Goal: Task Accomplishment & Management: Complete application form

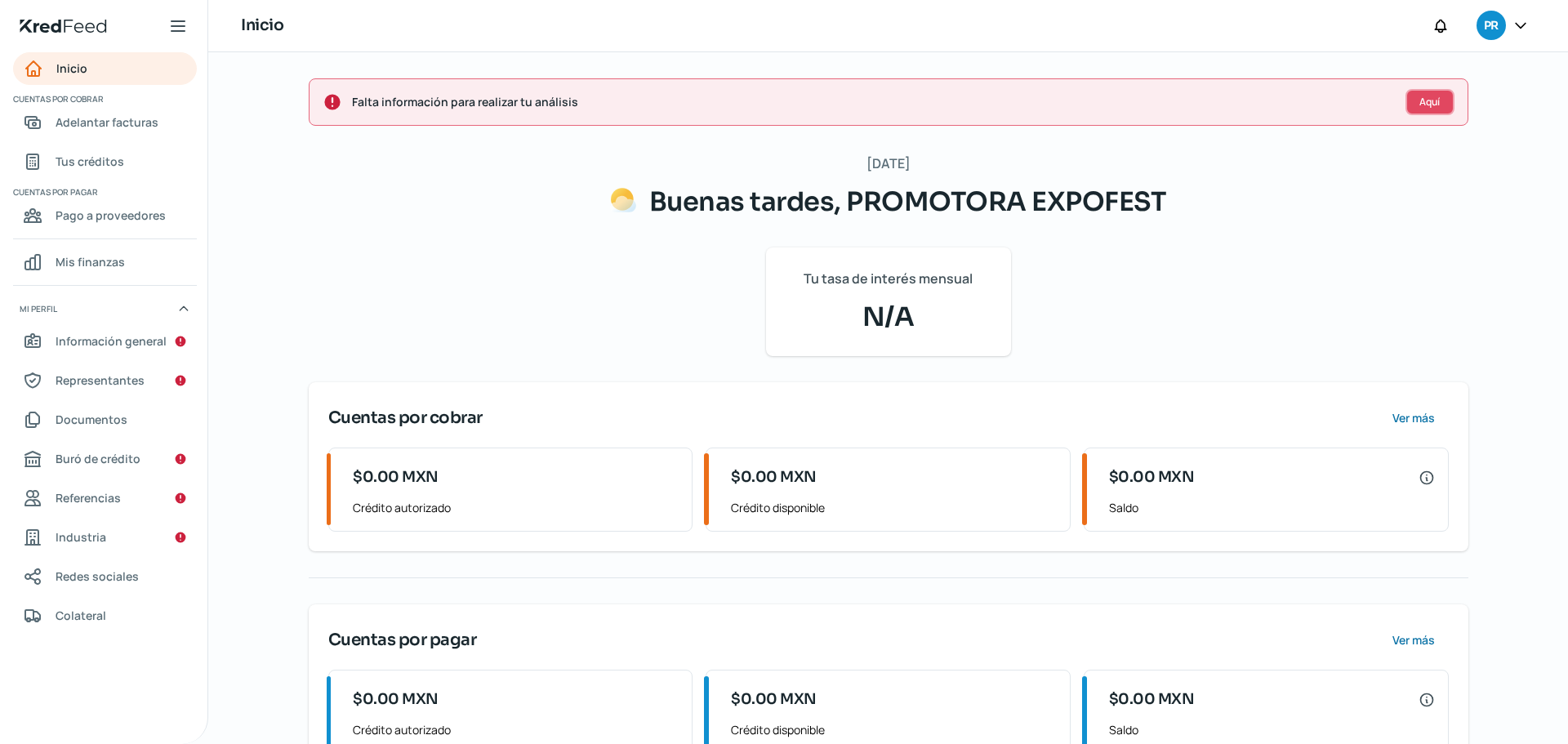
click at [1430, 103] on span "Aquí" at bounding box center [1430, 101] width 21 height 9
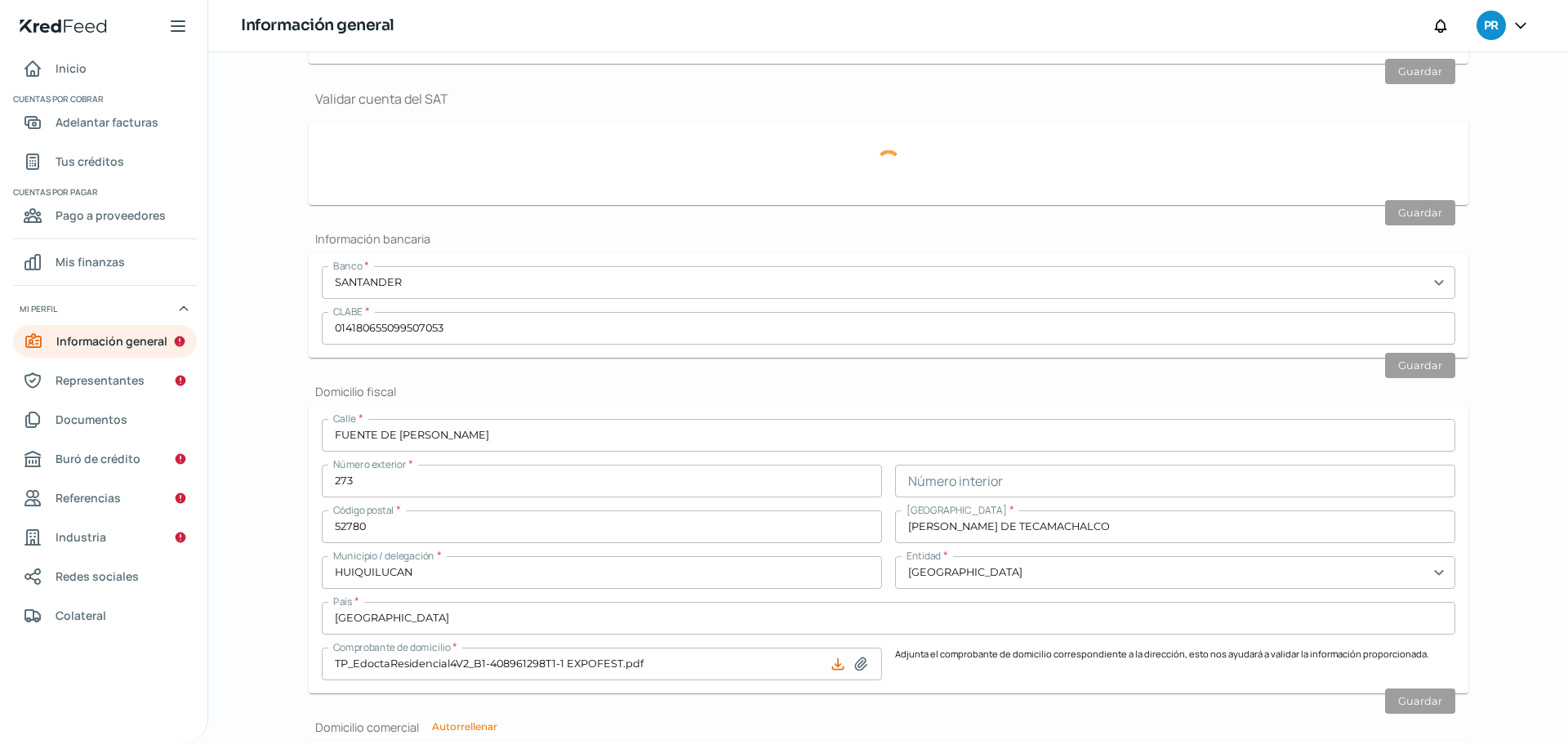
scroll to position [417, 0]
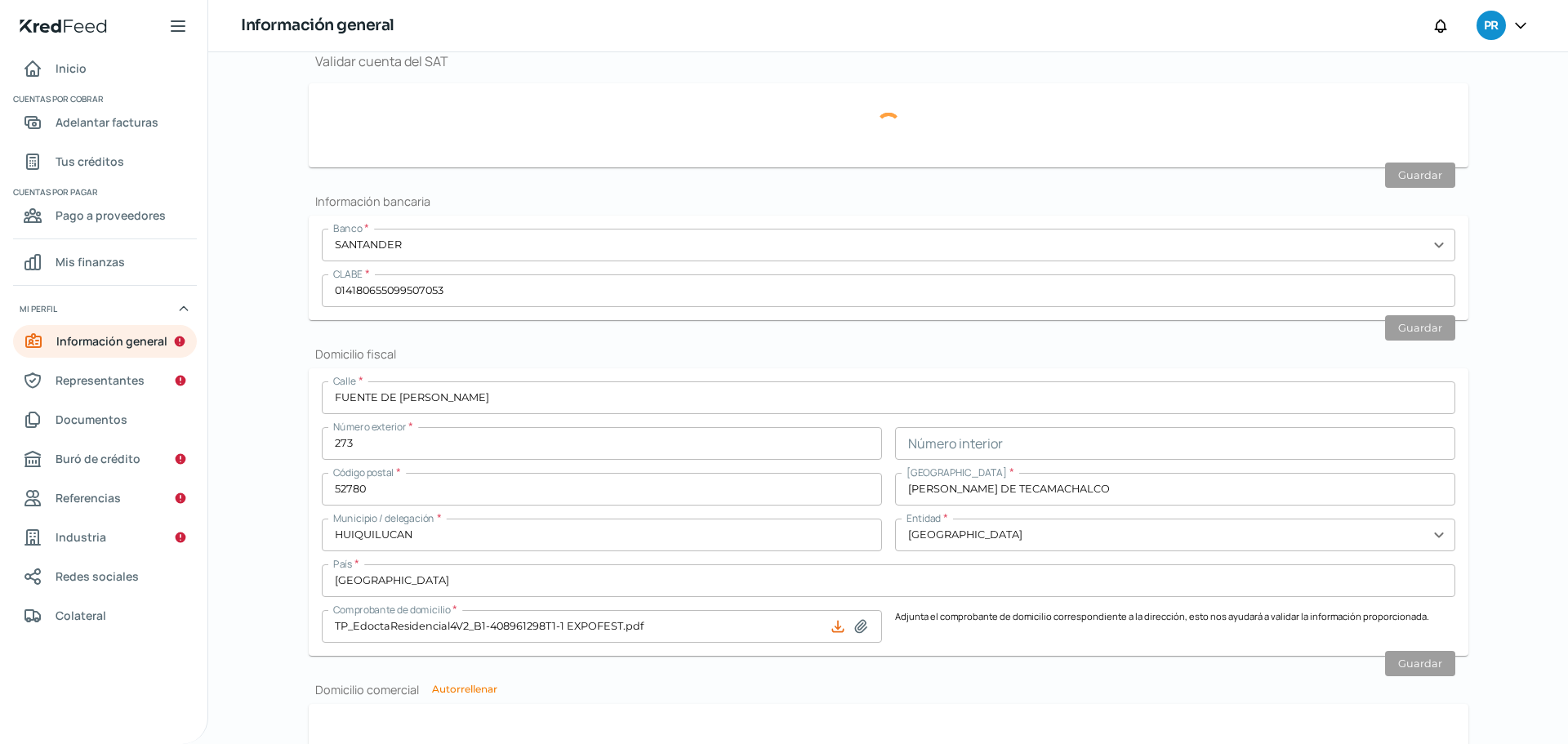
type input "[EMAIL_ADDRESS][DOMAIN_NAME]"
type input "Personas morales del régimen general"
type input "PROMOTORA EXPOFEST"
type input "56 - 2696 - 0985"
type input "FUENTE DE [PERSON_NAME]"
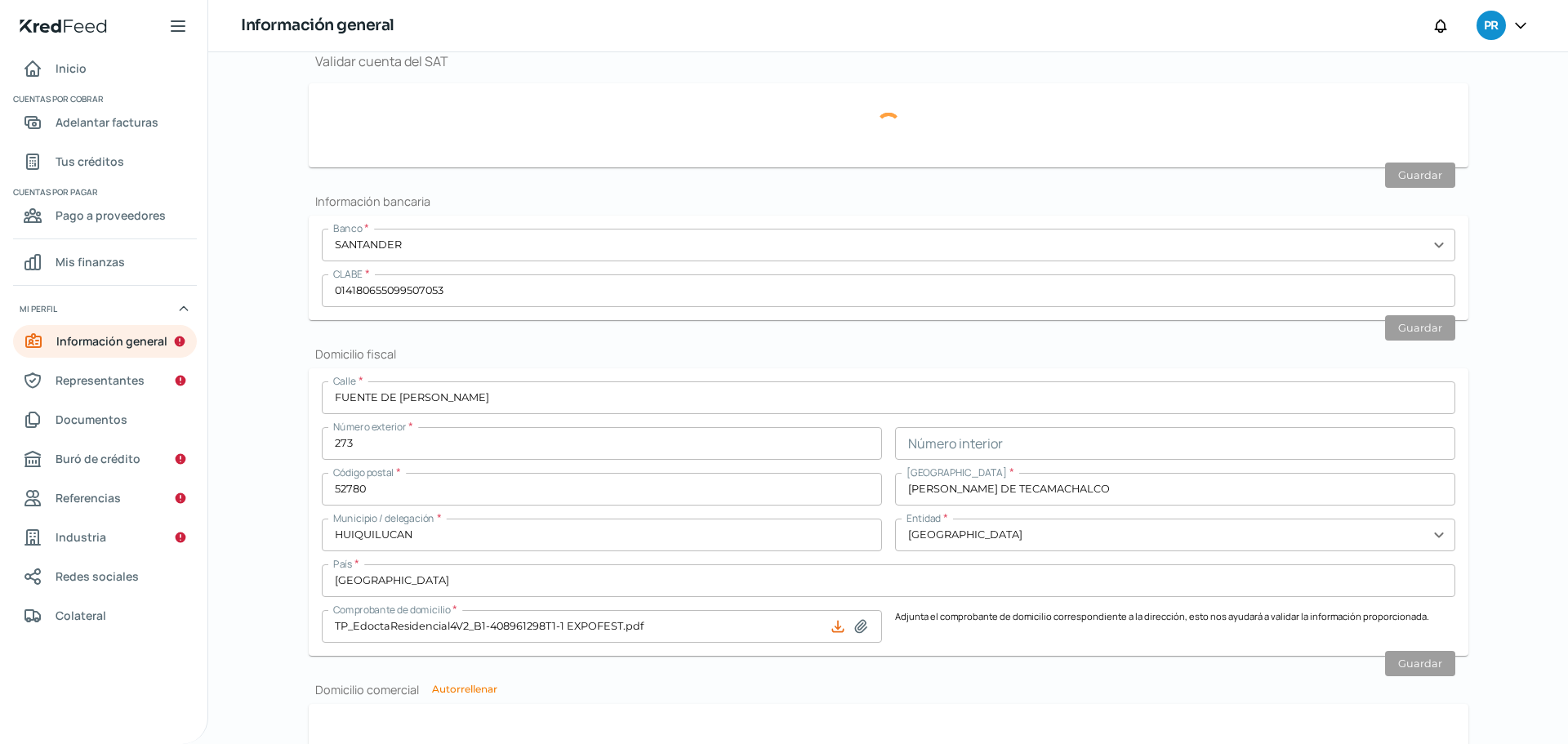
type input "273"
type input "52780"
type input "[PERSON_NAME] DE TECAMACHALCO"
type input "HUIQUILUCAN"
type input "[GEOGRAPHIC_DATA]"
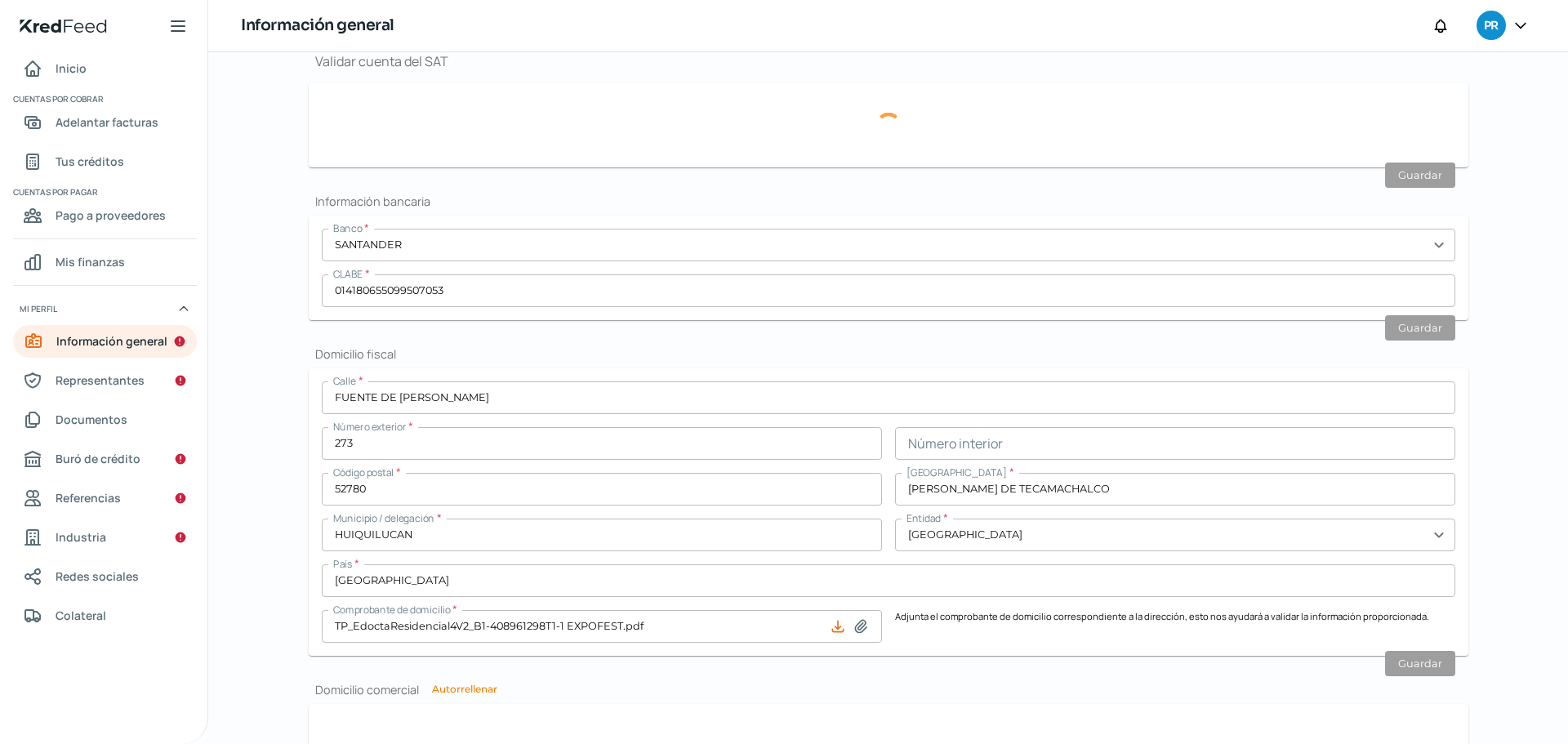
type input "[GEOGRAPHIC_DATA]"
type input "TP_EdoctaResidencial4V2_B1-408961298T1-1 EXPOFEST.pdf"
type input "0"
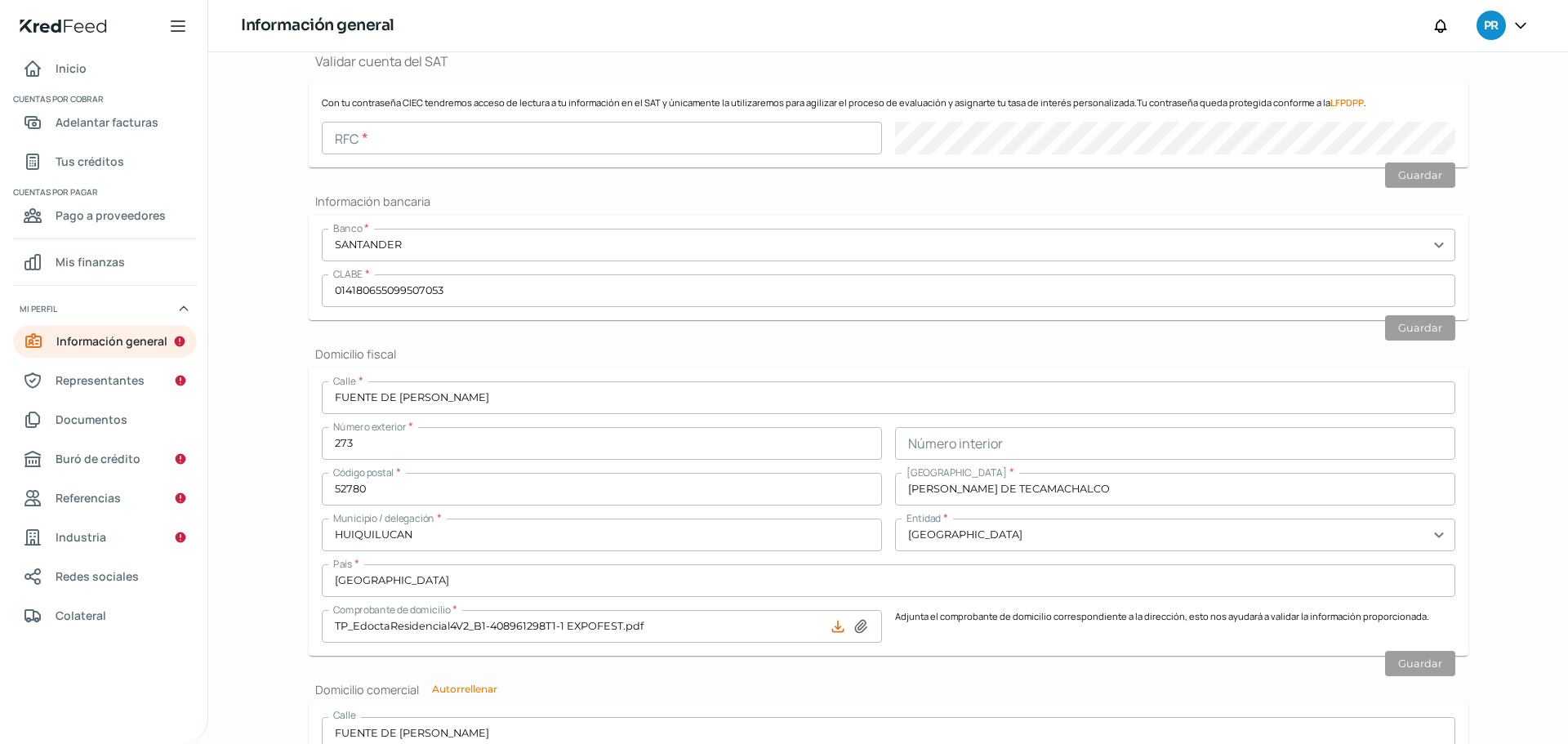
click at [623, 142] on input "text" at bounding box center [602, 138] width 561 height 33
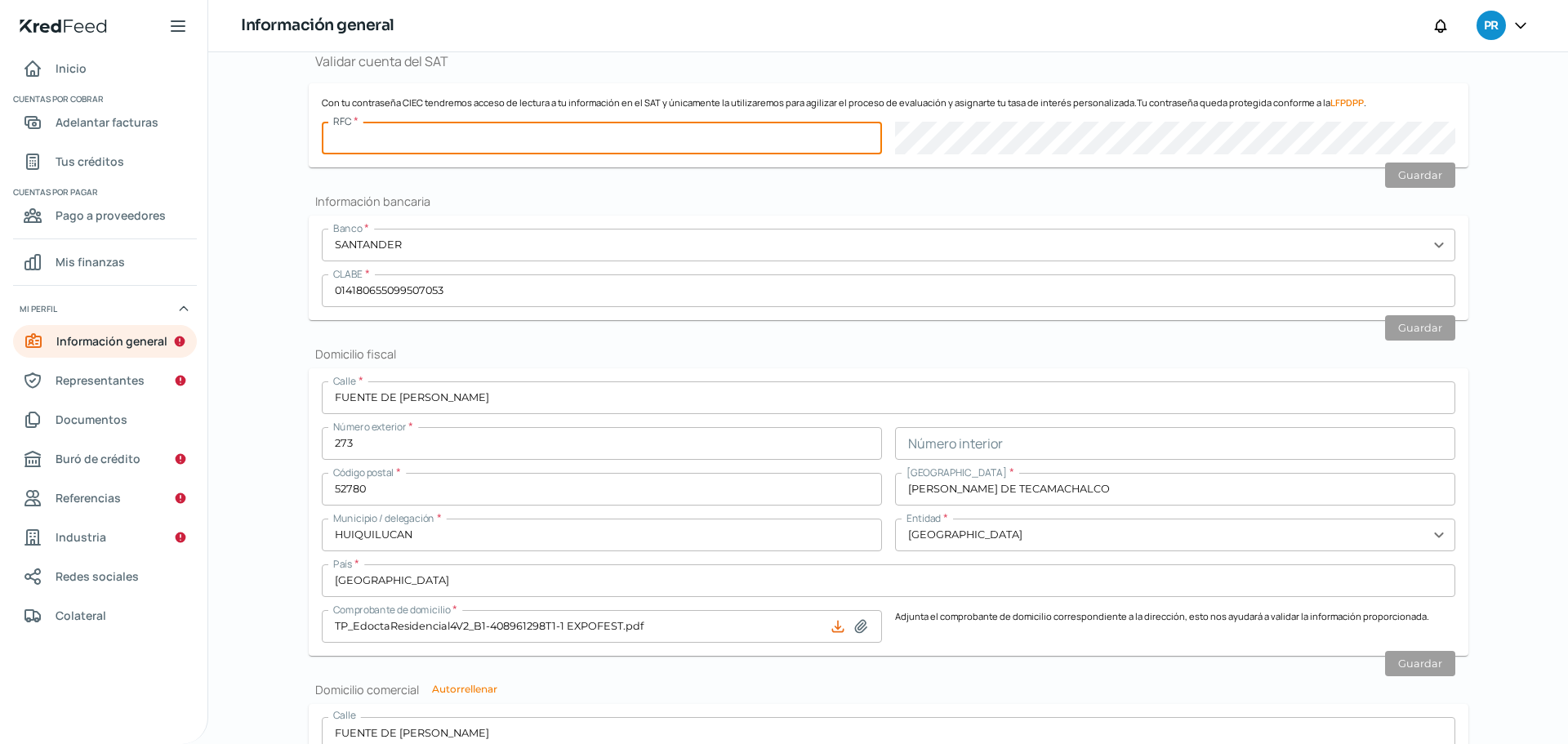
paste input "PEX190121718"
type input "PEX190121718"
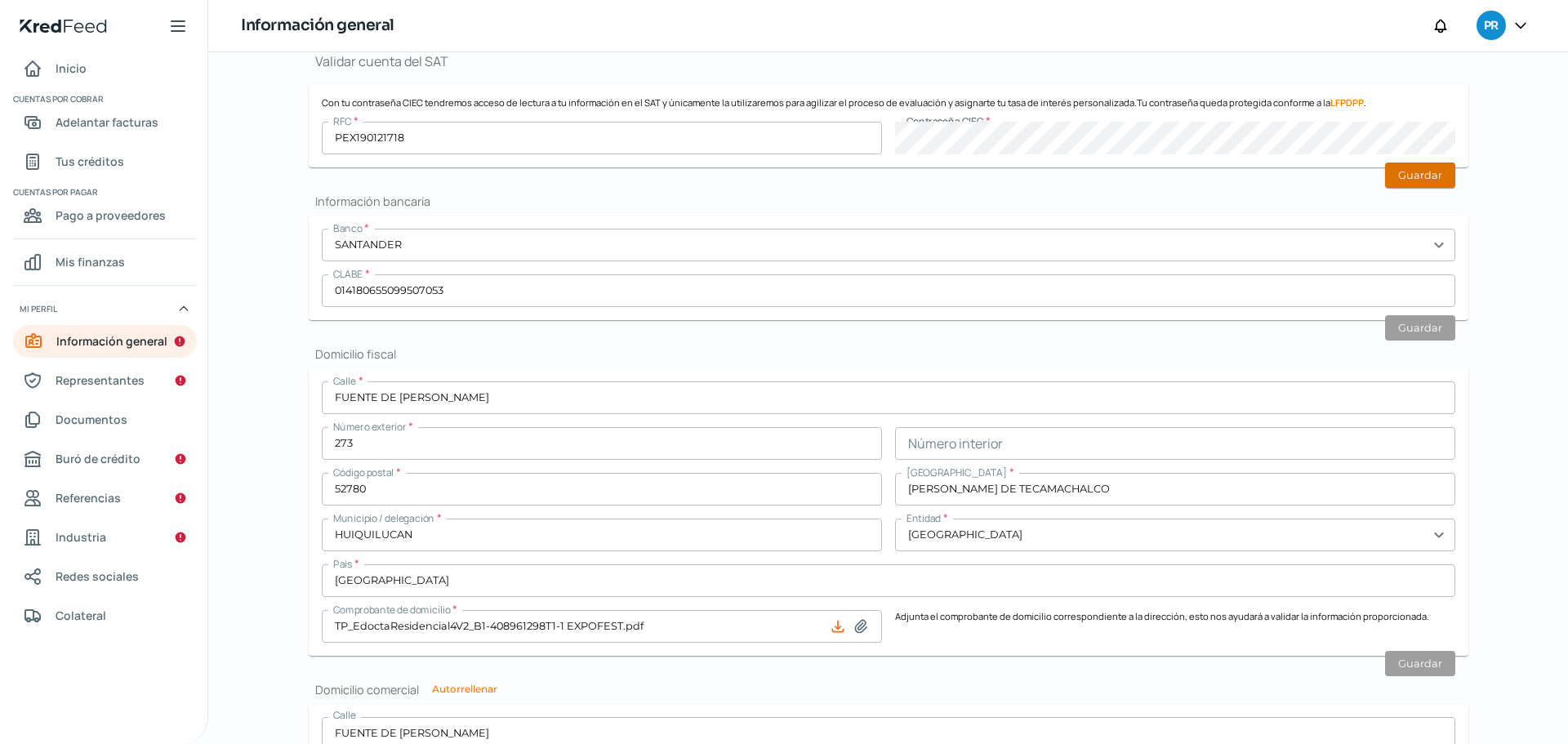
click at [1419, 179] on button "Guardar" at bounding box center [1420, 174] width 70 height 25
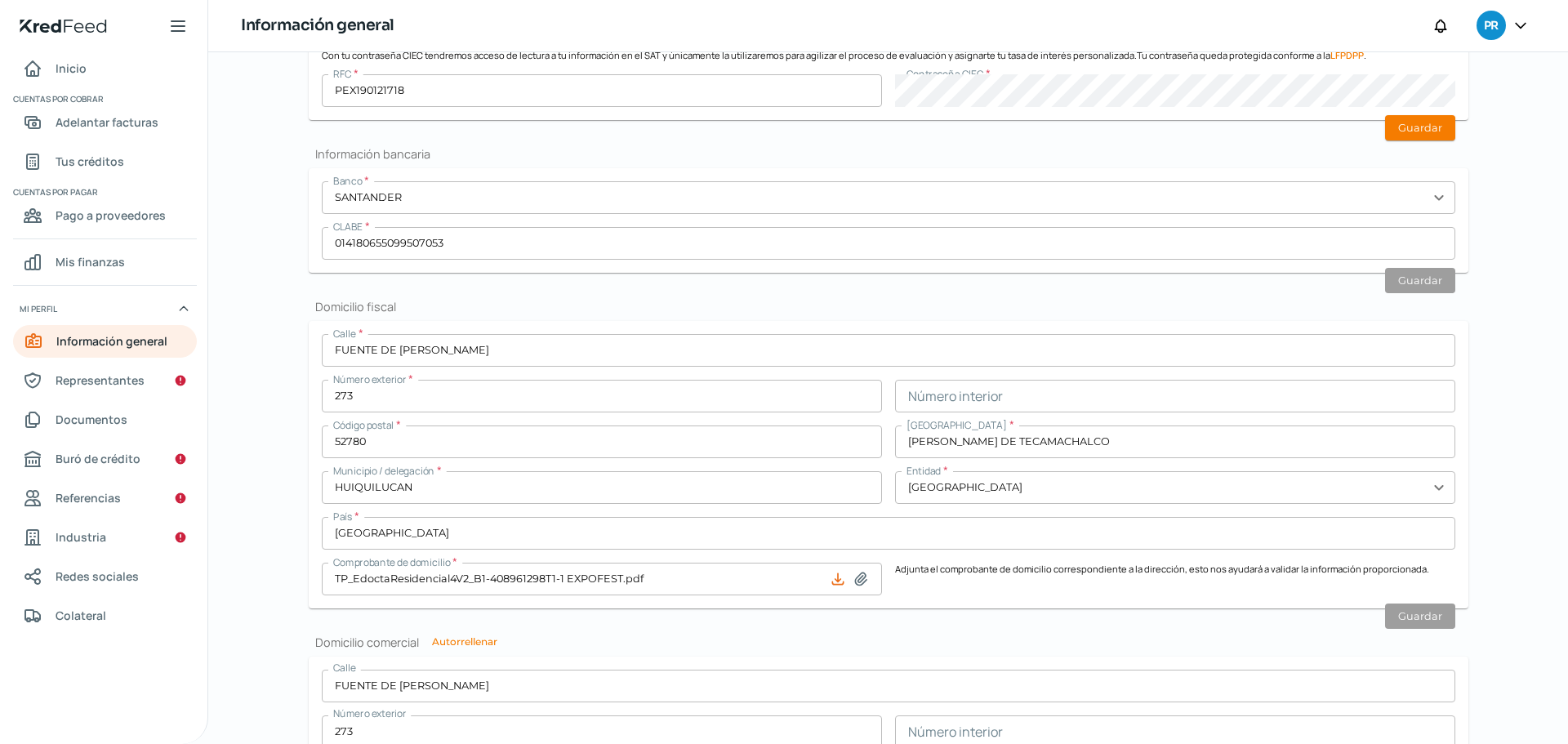
scroll to position [370, 0]
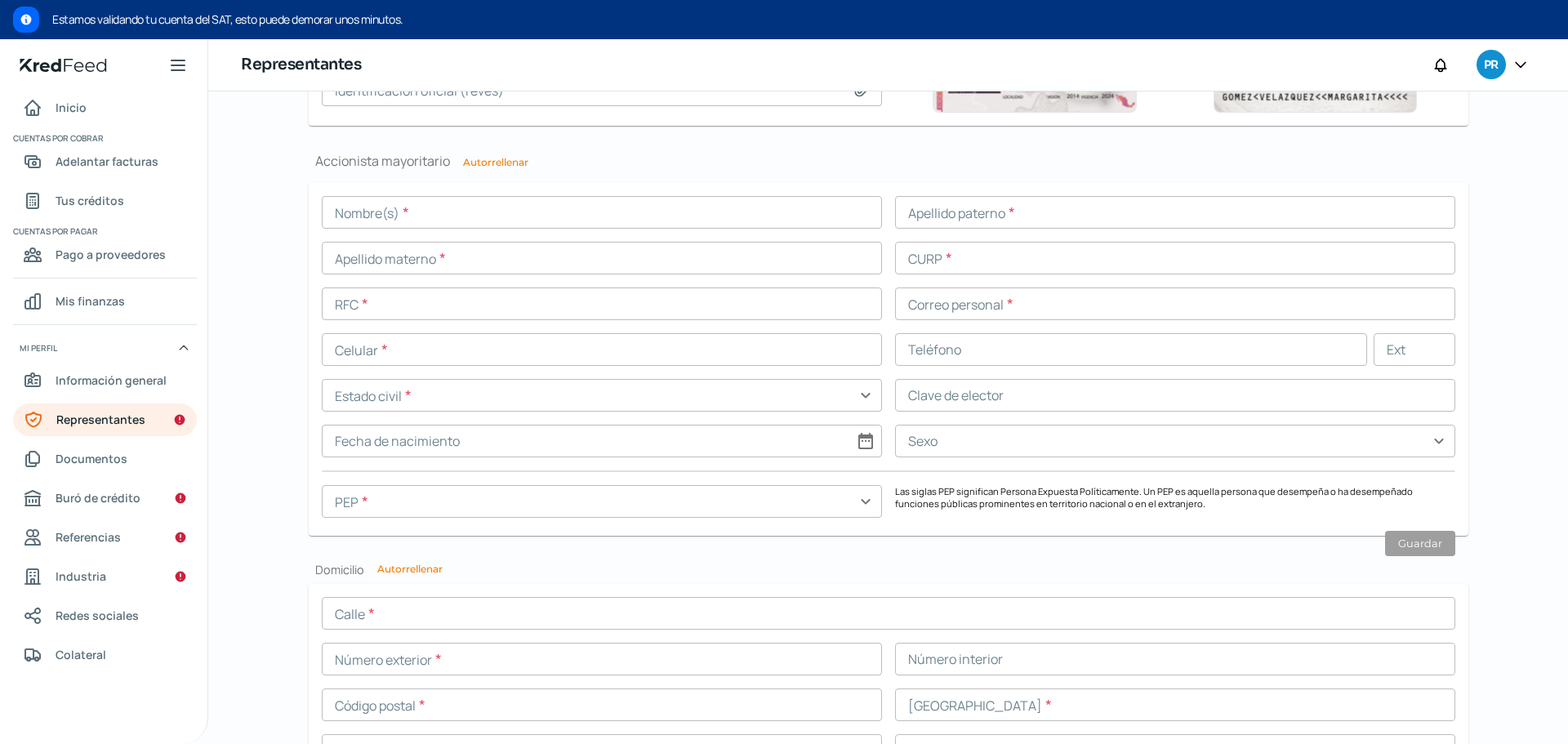
scroll to position [1045, 0]
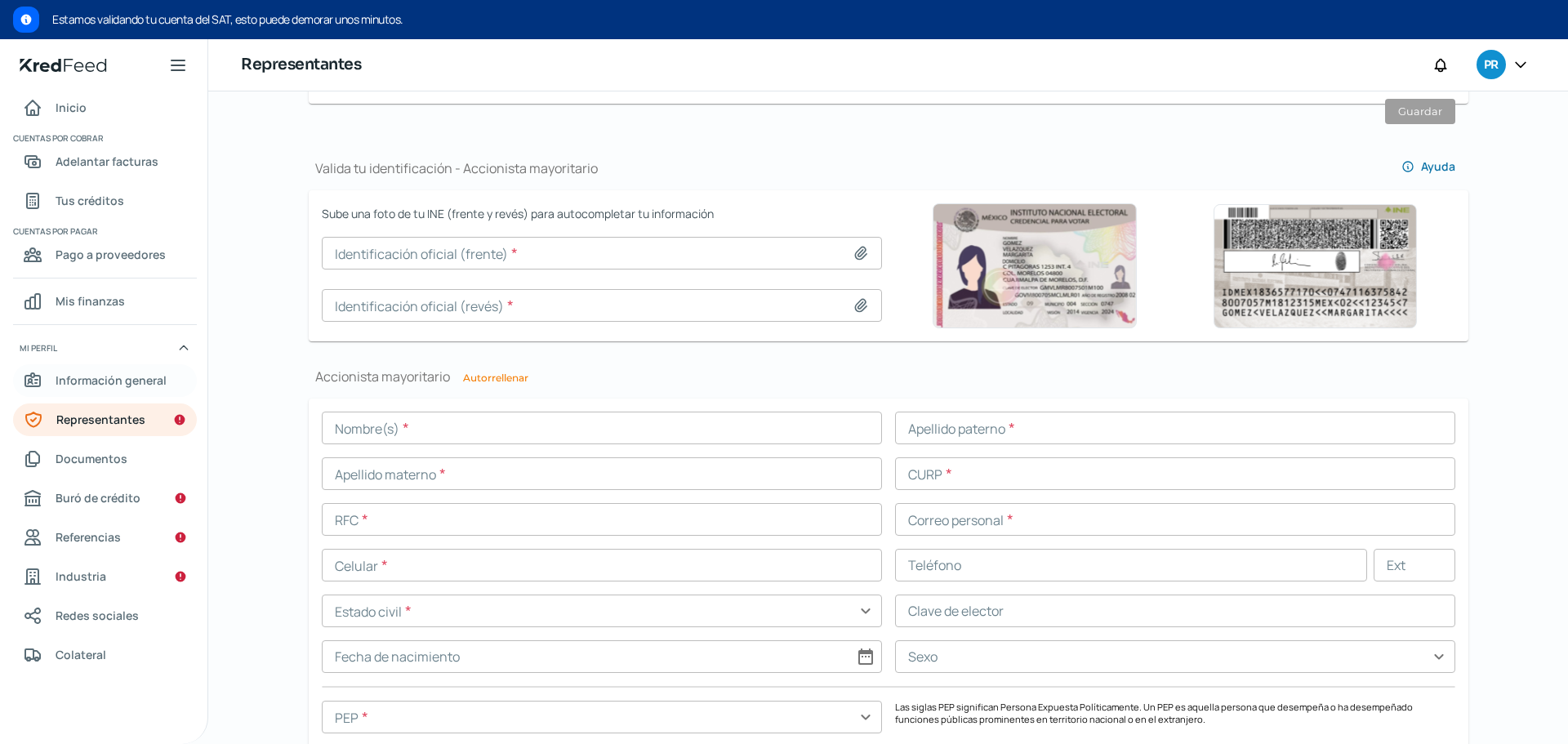
click at [119, 377] on span "Información general" at bounding box center [111, 380] width 111 height 21
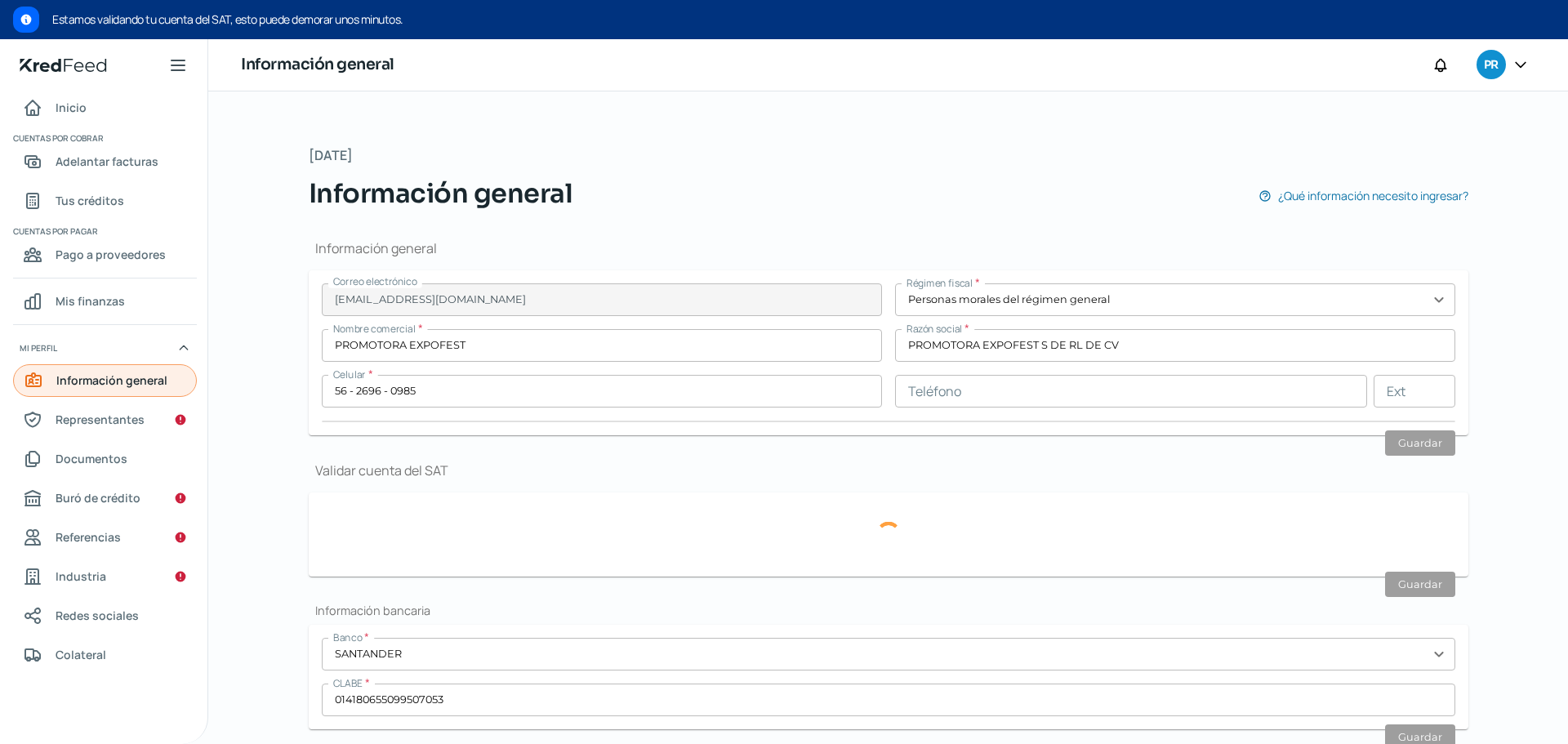
type input "PEX190121718"
type input "FUENTE DE [PERSON_NAME]"
type input "273"
type input "52780"
type input "[PERSON_NAME] DE TECAMACHALCO"
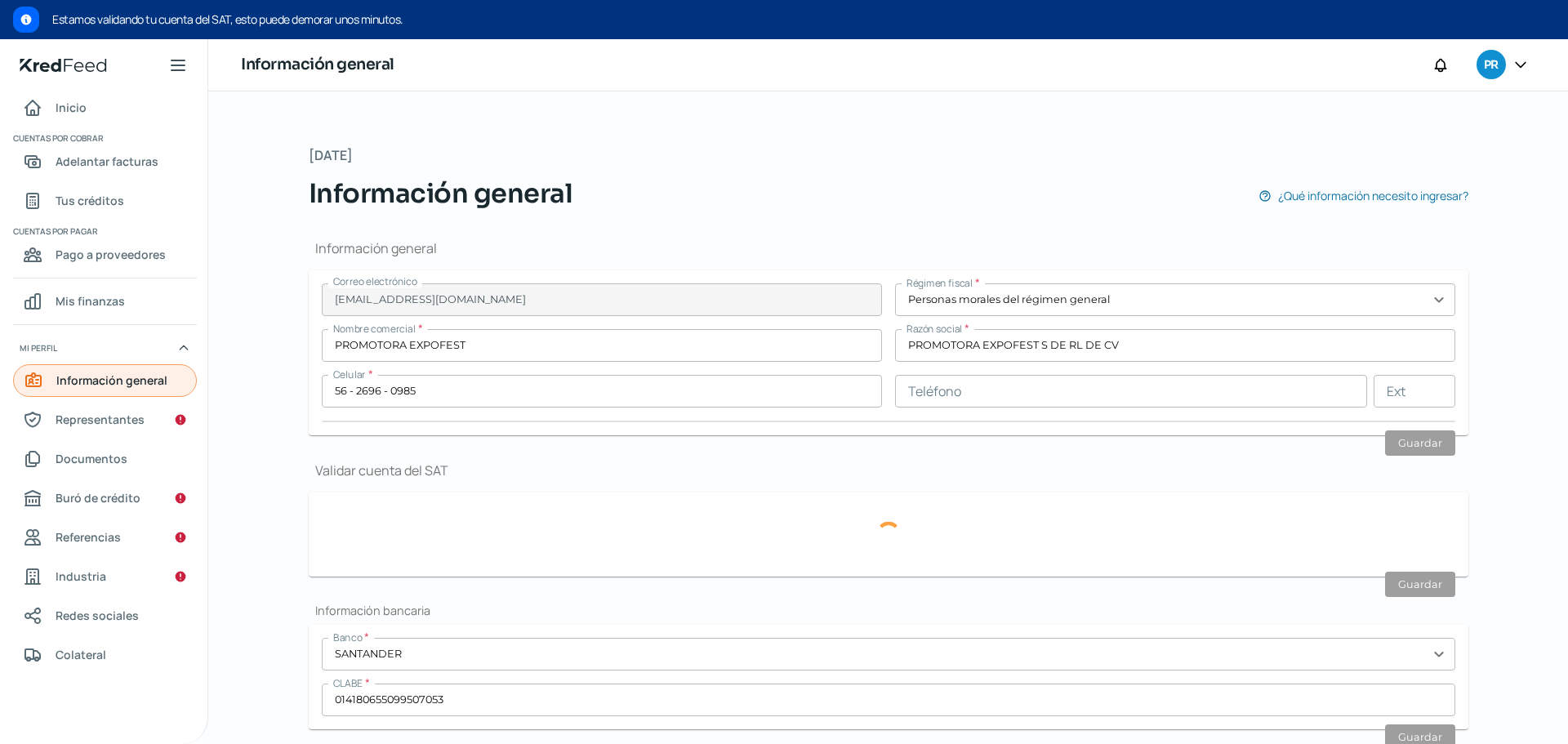
type input "HUIQUILUCAN"
type input "[GEOGRAPHIC_DATA]"
type input "TP_EdoctaResidencial4V2_B1-408961298T1-1 EXPOFEST.pdf"
type input "0"
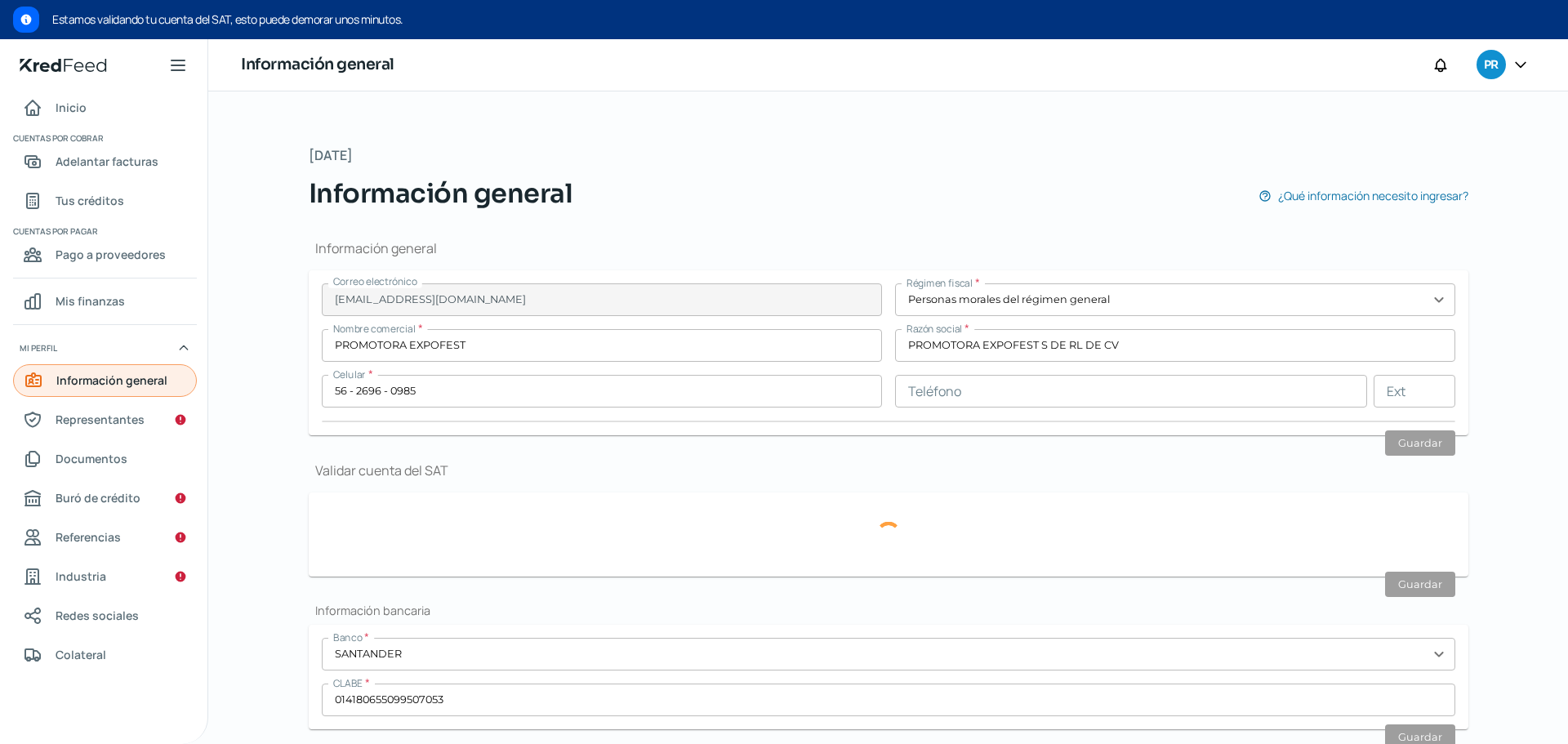
type input "0"
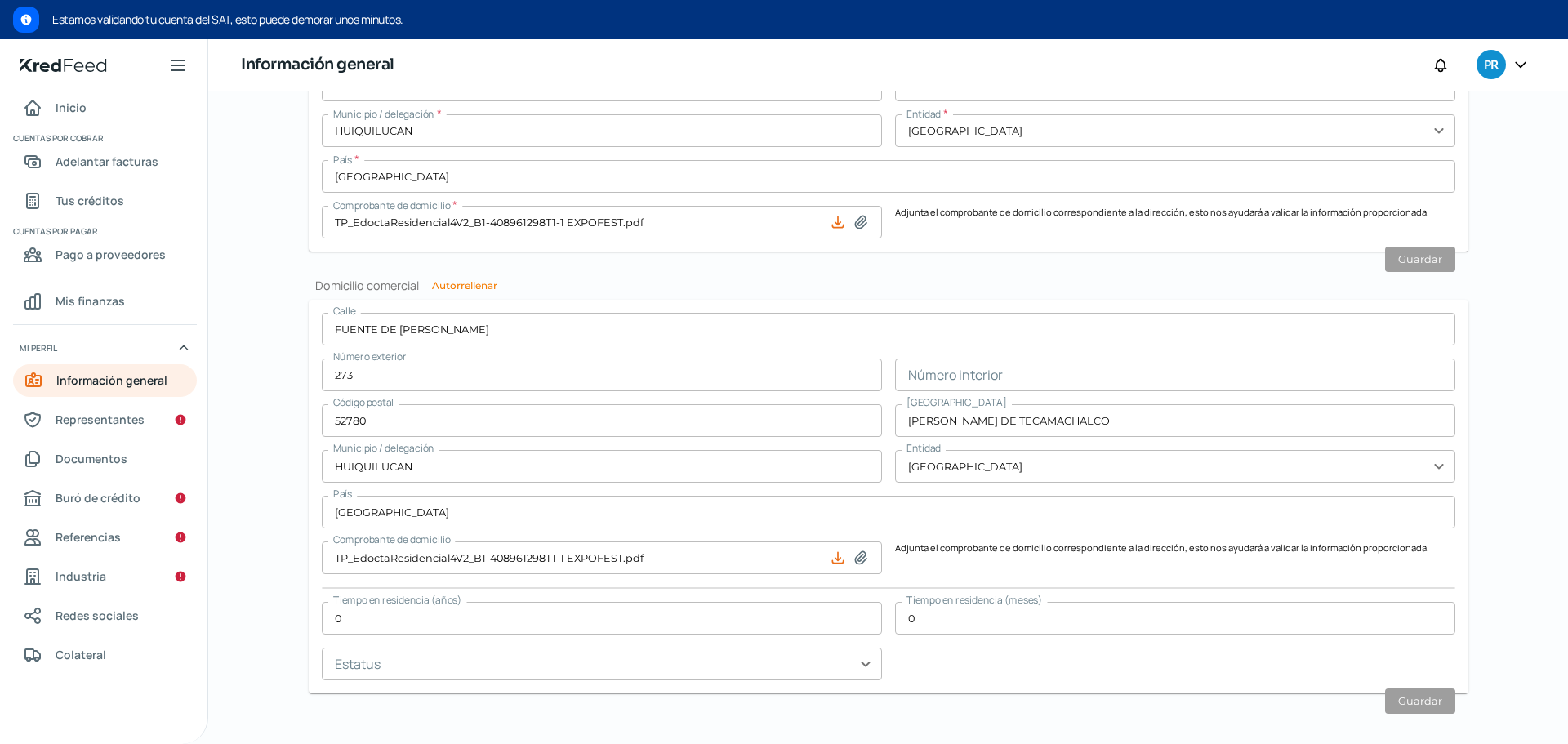
scroll to position [866, 0]
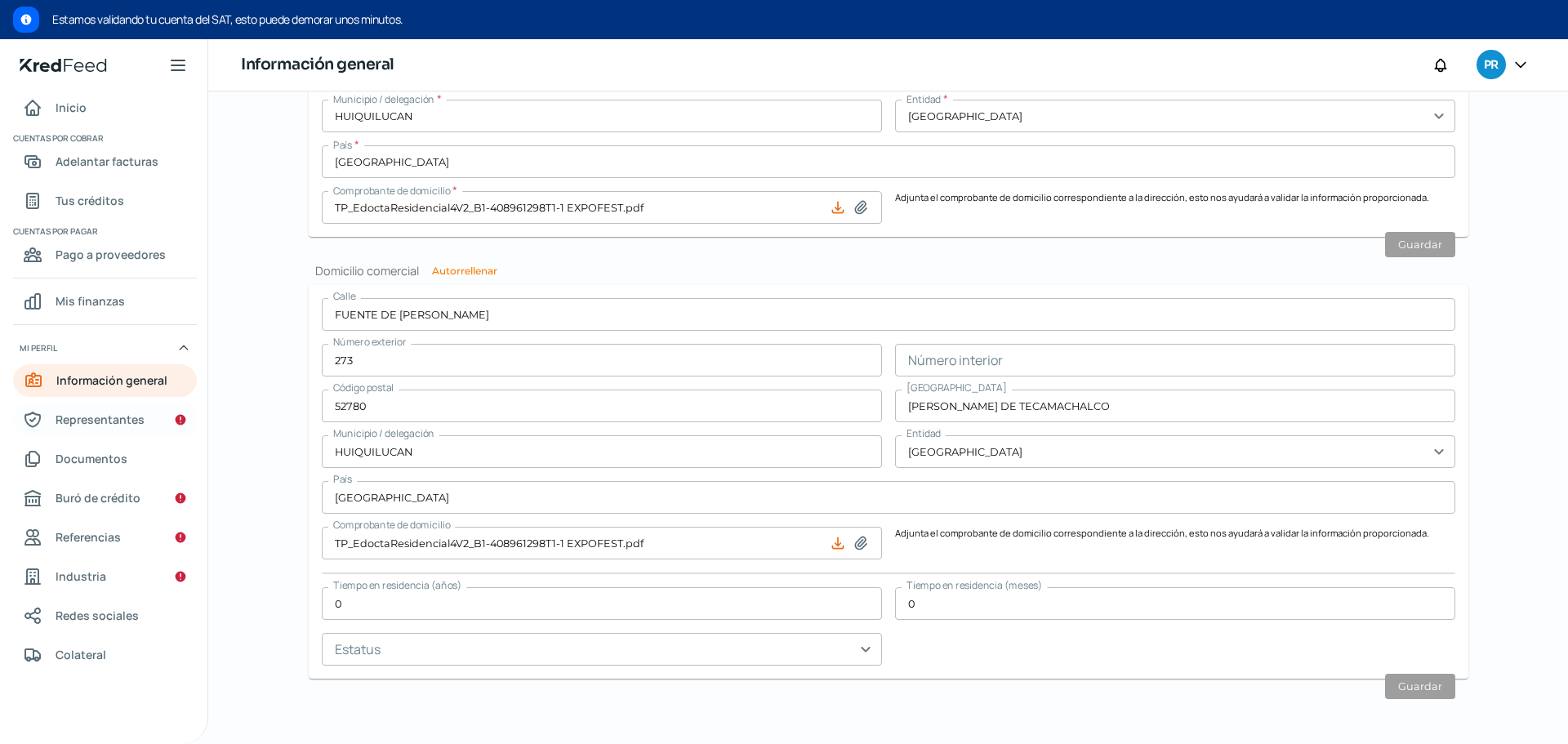
click at [102, 420] on span "Representantes" at bounding box center [100, 420] width 89 height 21
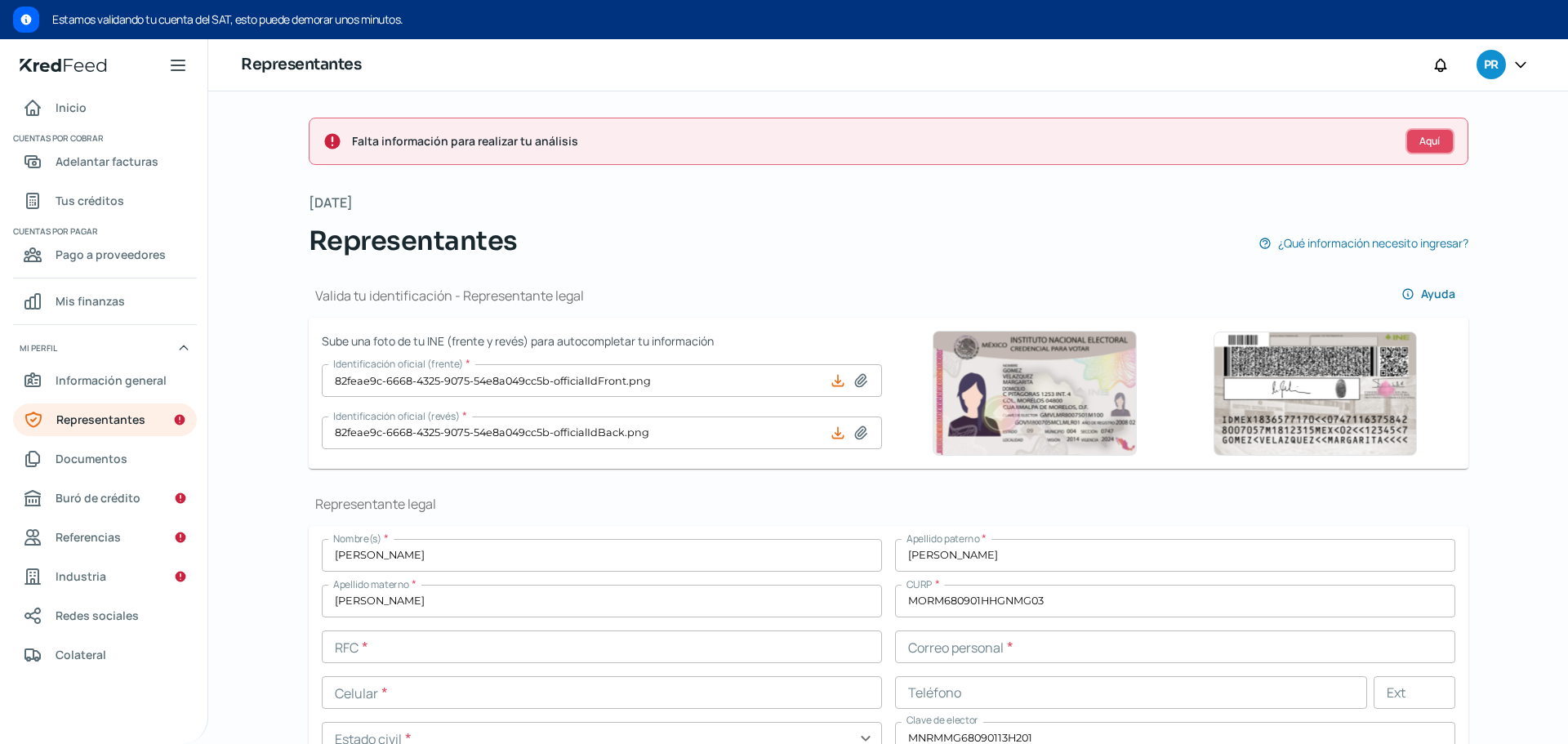
click at [1432, 142] on span "Aquí" at bounding box center [1430, 141] width 21 height 9
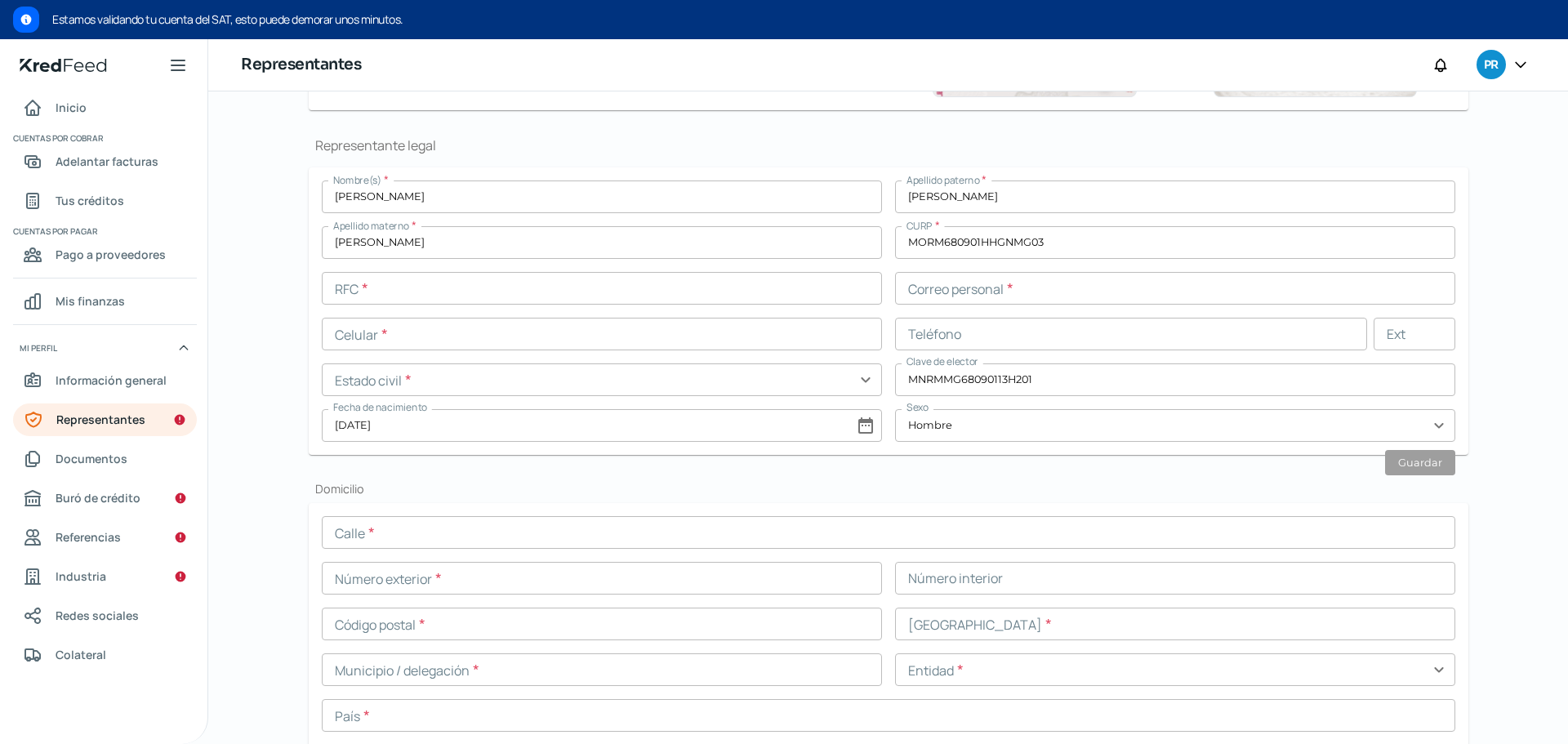
scroll to position [403, 0]
